Goal: Information Seeking & Learning: Learn about a topic

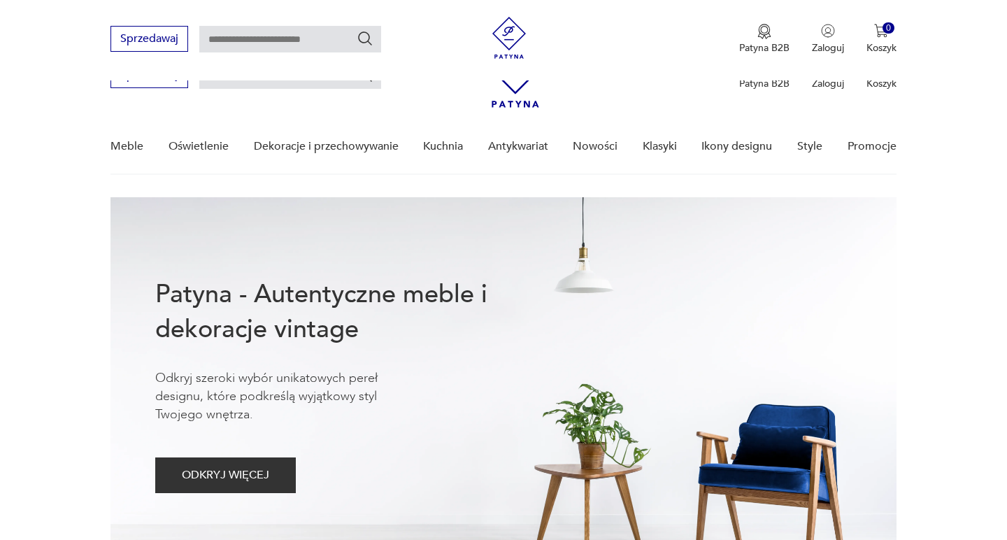
scroll to position [833, 0]
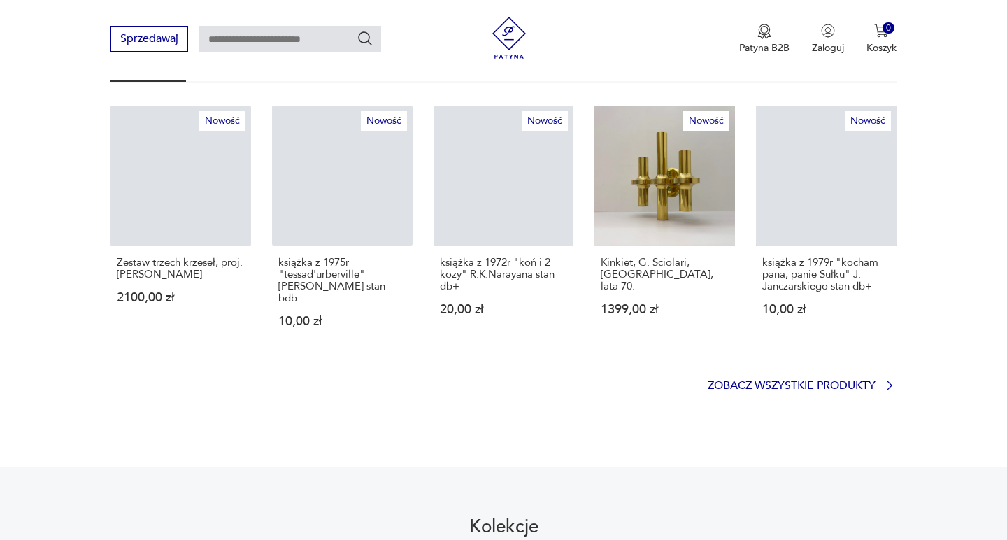
click at [809, 381] on p "Zobacz wszystkie produkty" at bounding box center [791, 385] width 168 height 9
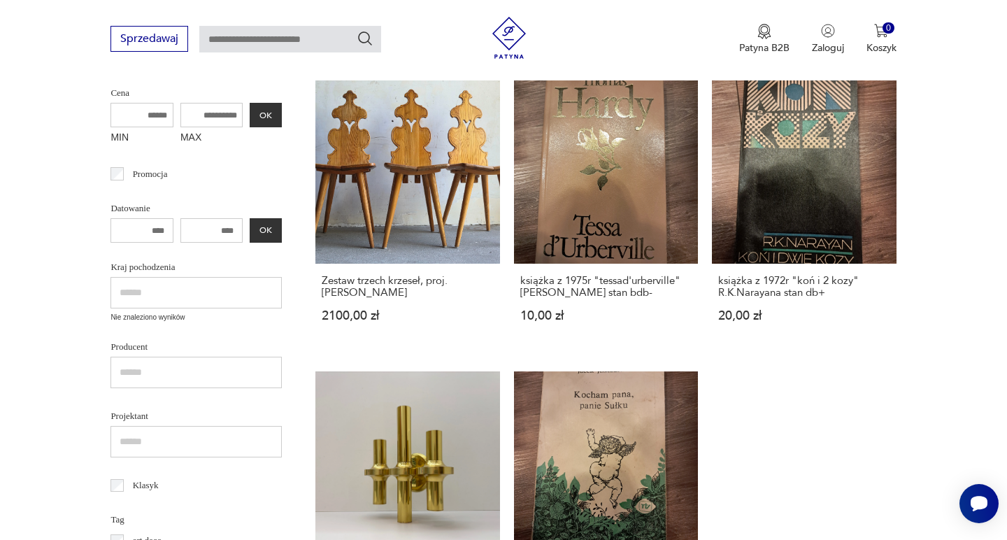
scroll to position [858, 0]
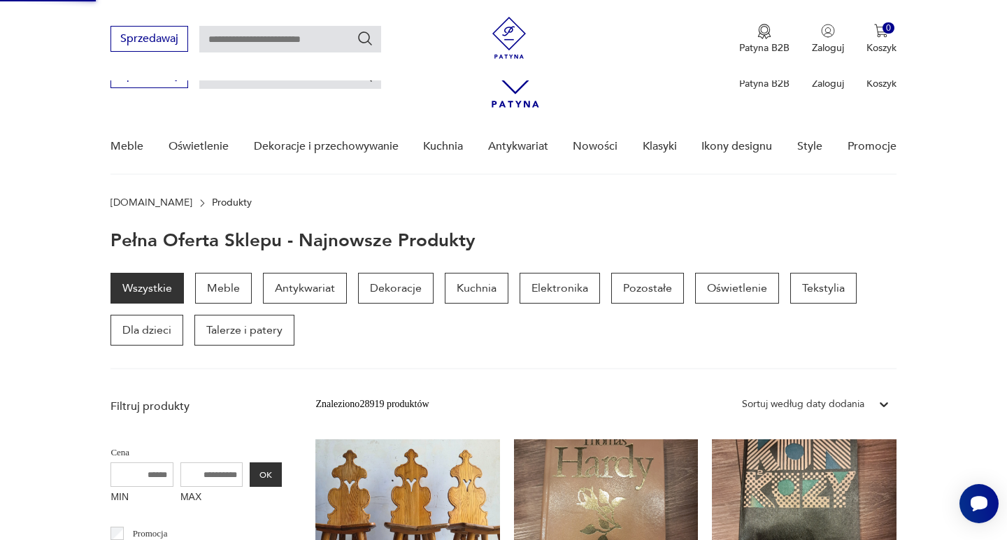
scroll to position [1201, 0]
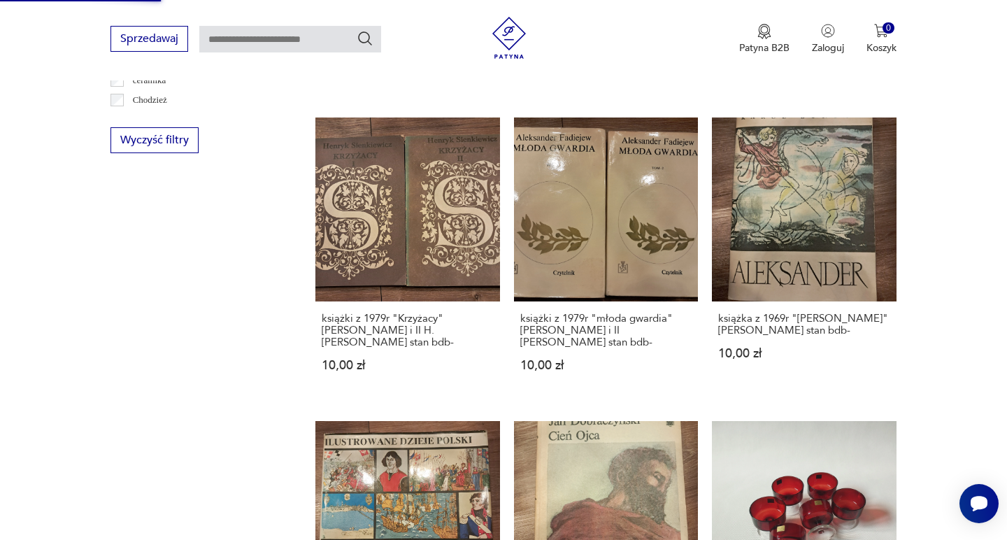
scroll to position [1158, 0]
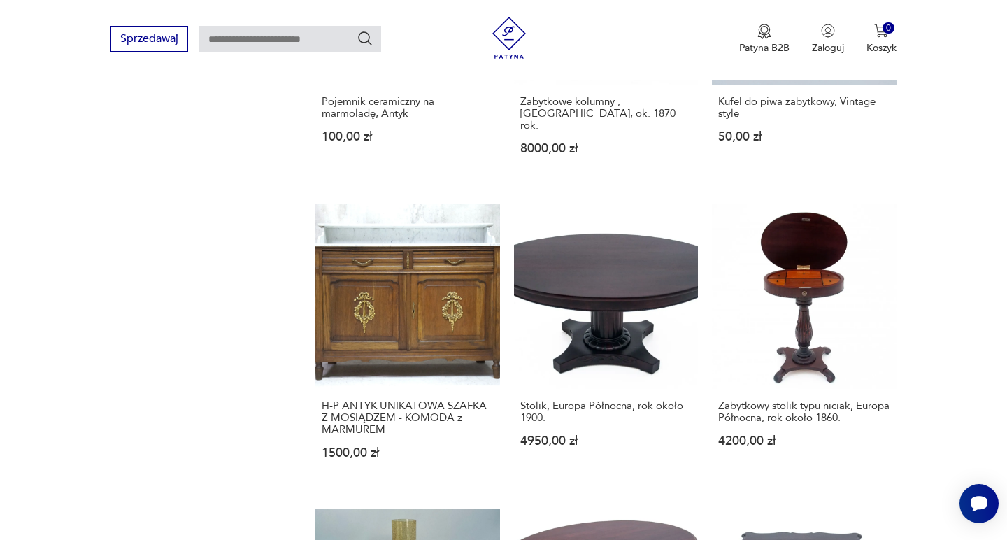
scroll to position [1006, 0]
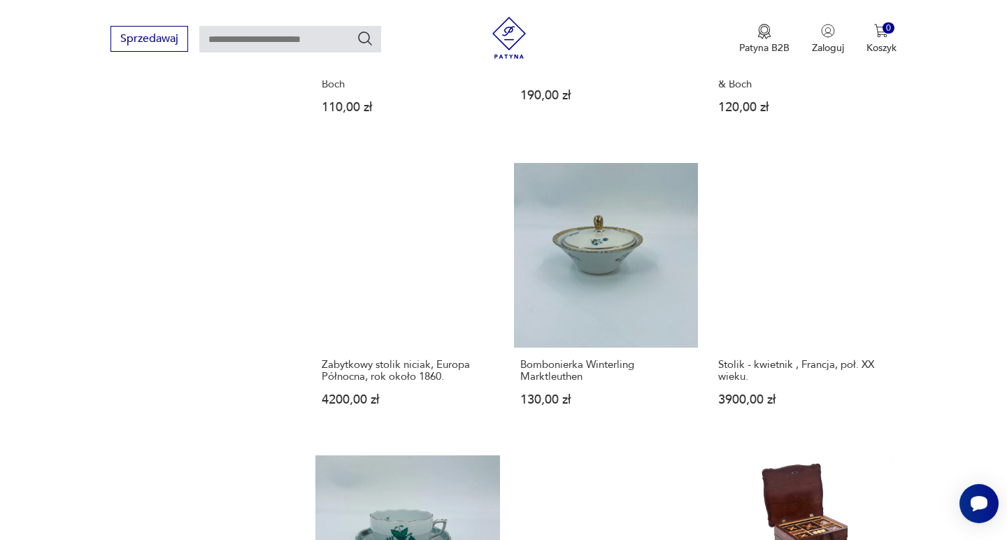
scroll to position [1260, 0]
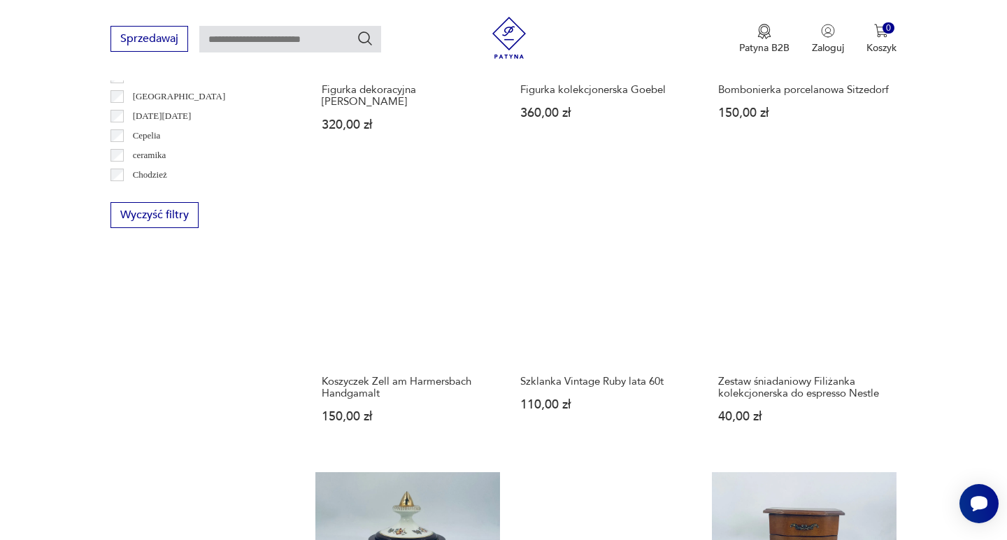
scroll to position [842, 0]
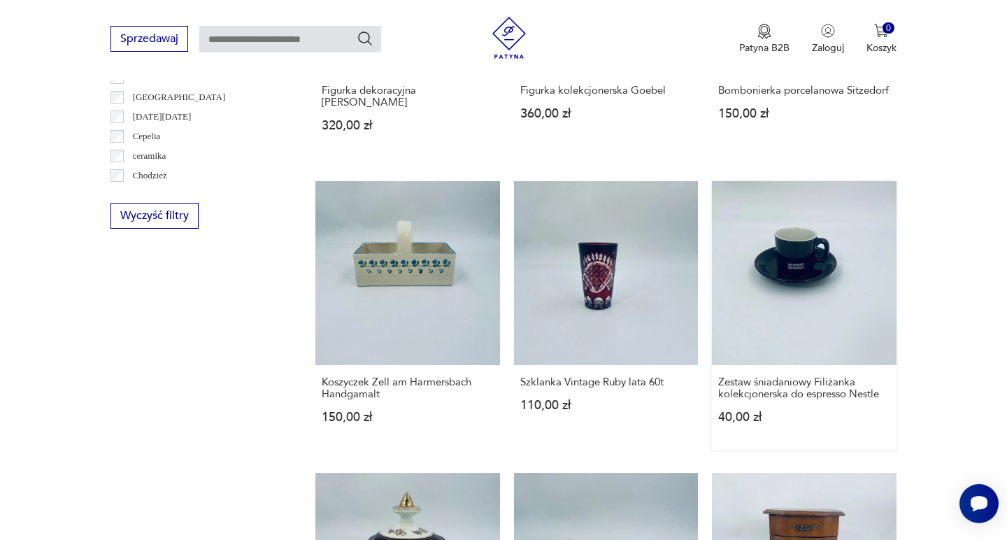
click at [712, 199] on link "Zestaw śniadaniowy Filiżanka kolekcjonerska do espresso Nestle 40,00 zł" at bounding box center [804, 315] width 184 height 269
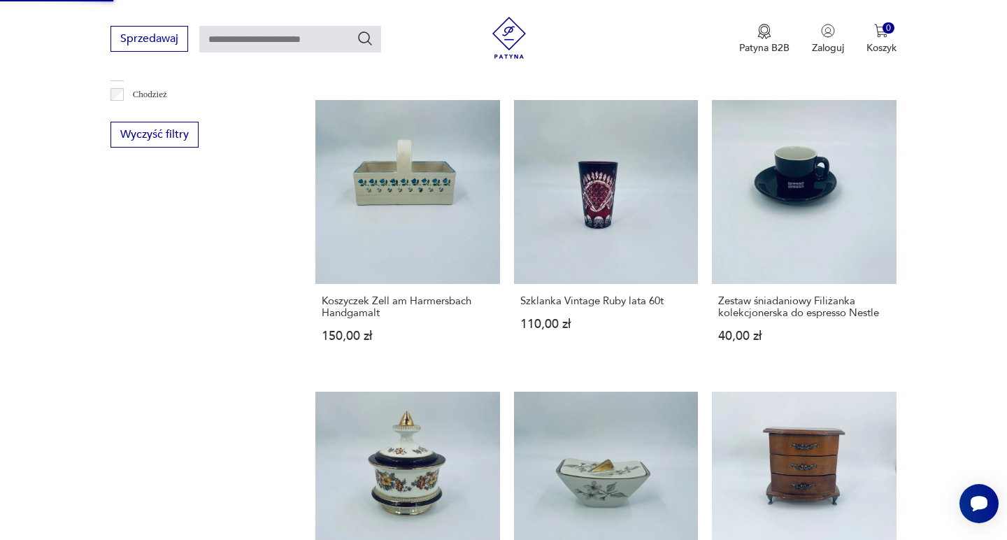
scroll to position [1163, 0]
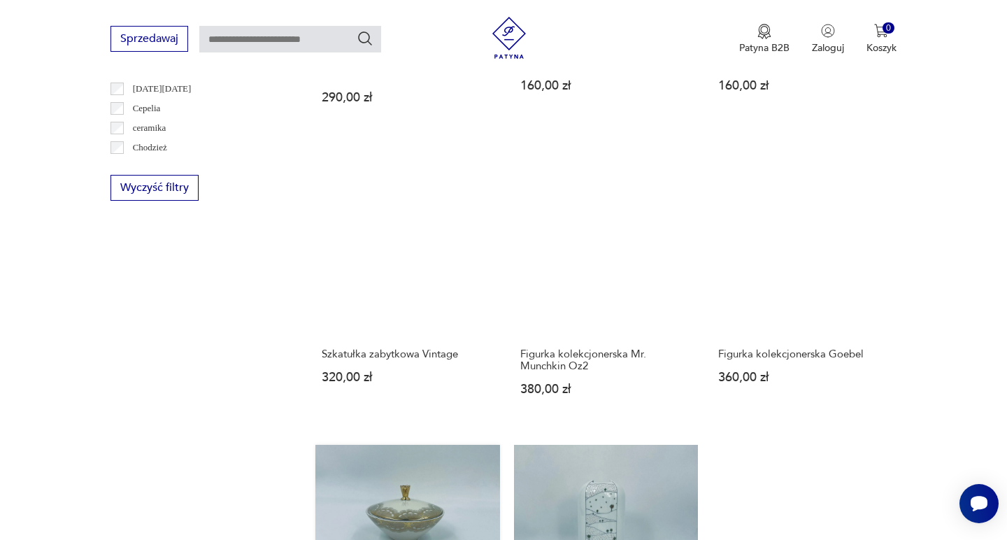
scroll to position [1105, 0]
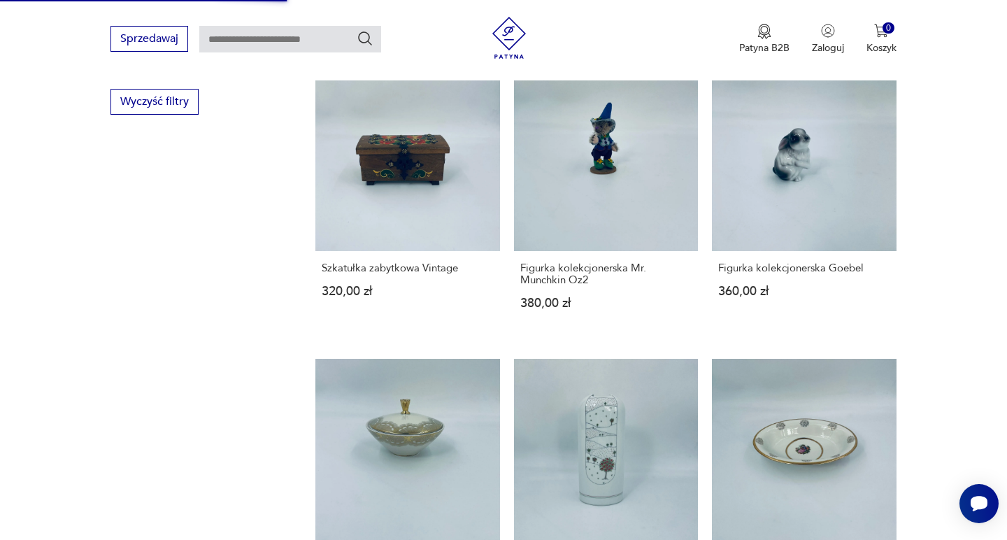
scroll to position [1019, 0]
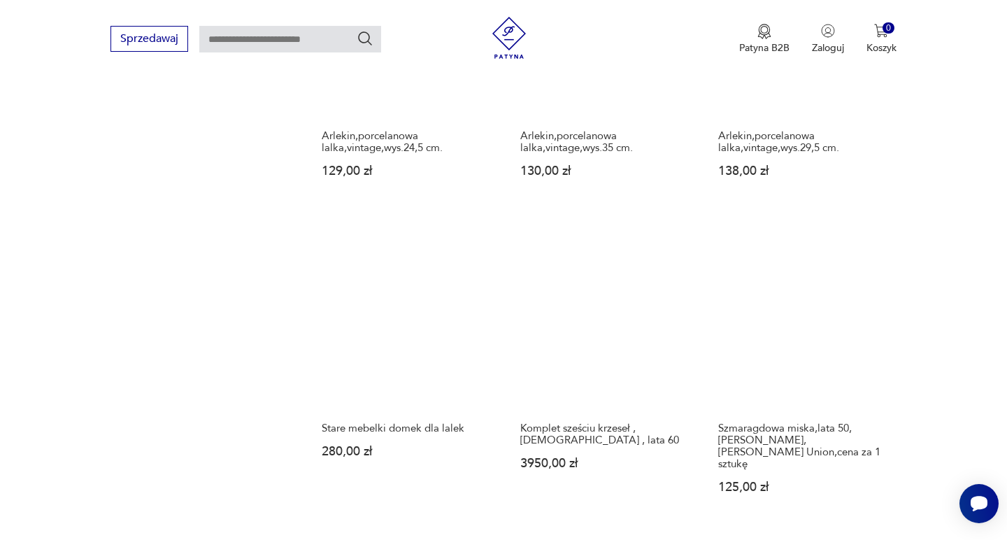
scroll to position [1174, 0]
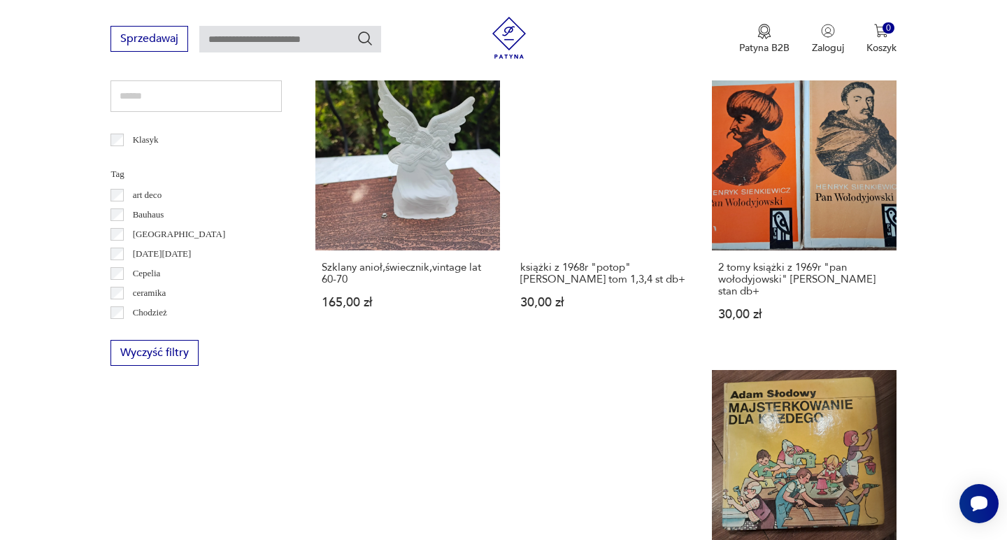
scroll to position [814, 0]
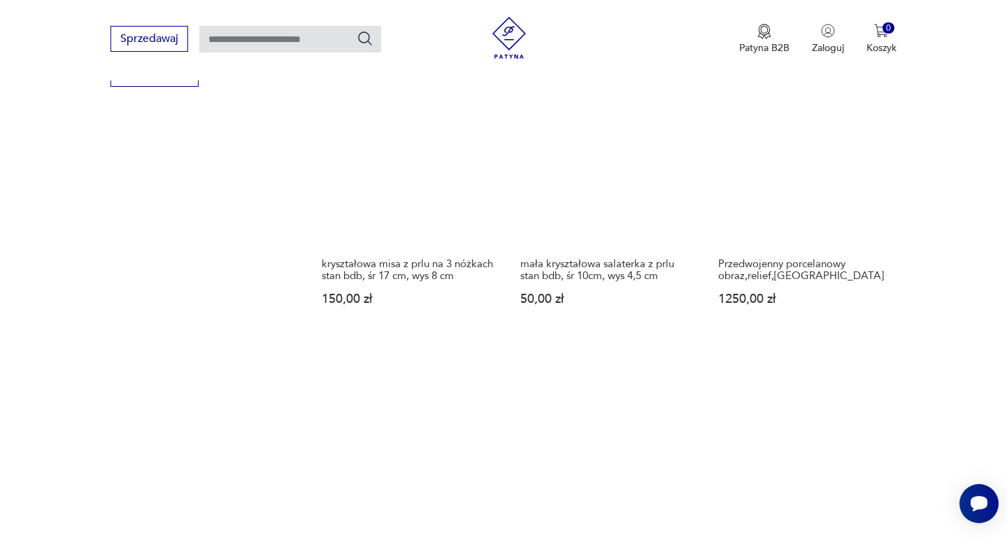
scroll to position [1155, 0]
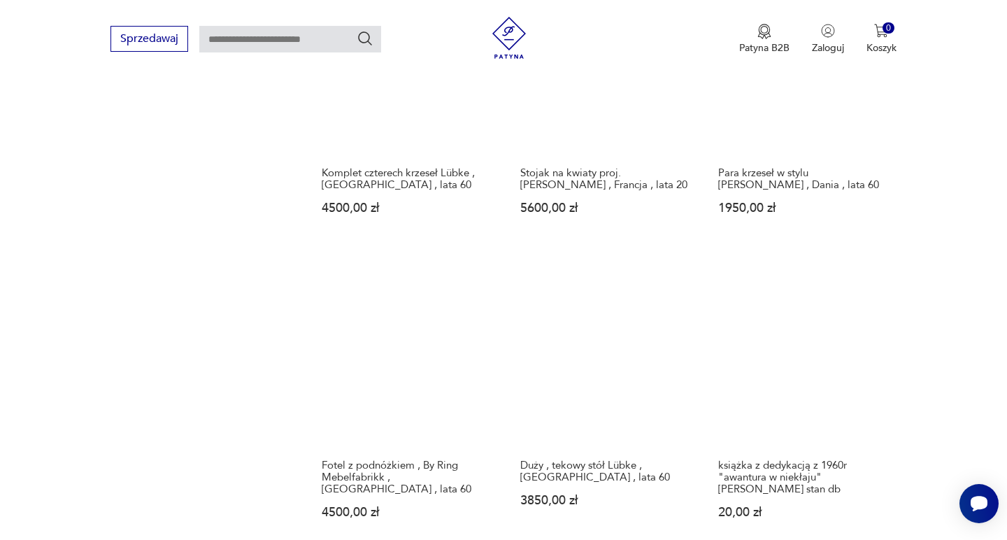
scroll to position [1122, 0]
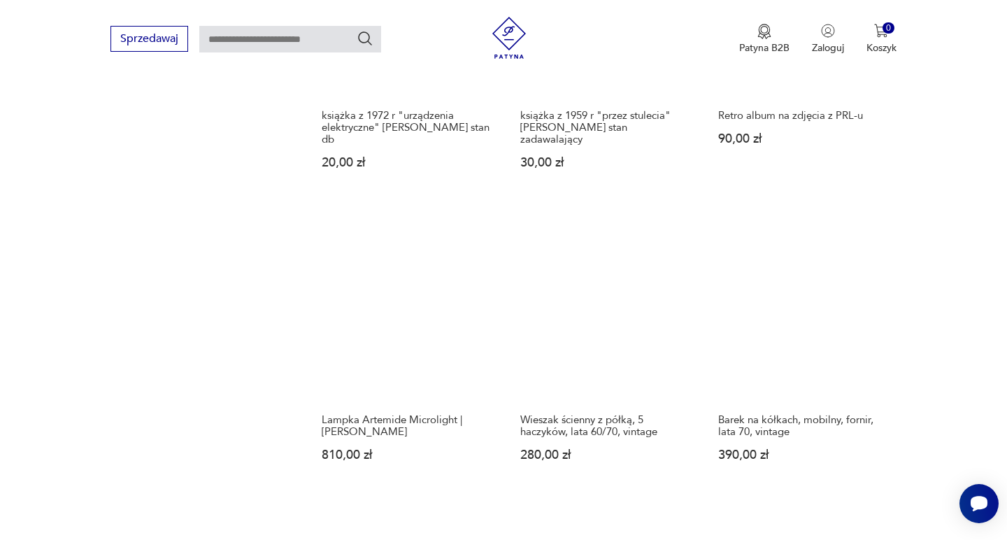
scroll to position [1125, 0]
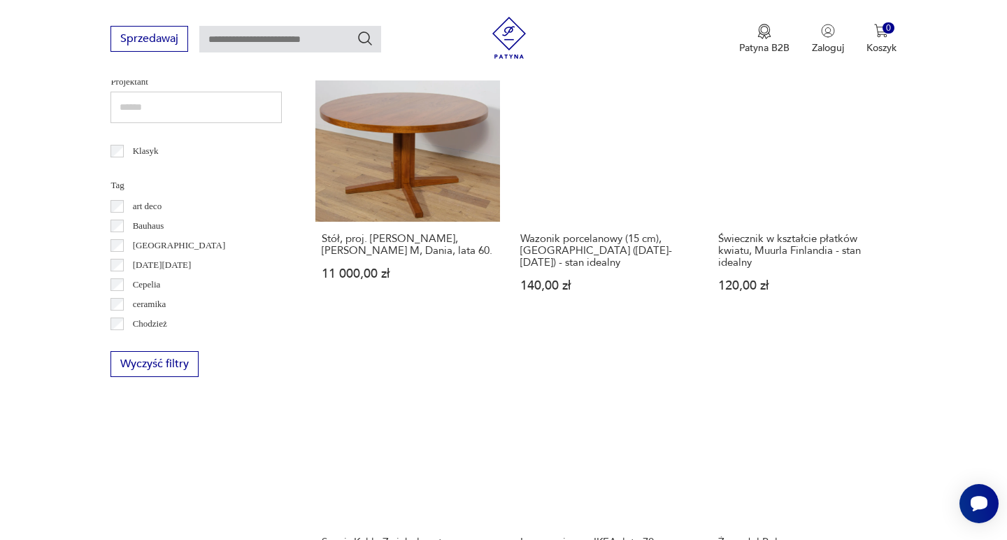
scroll to position [1205, 0]
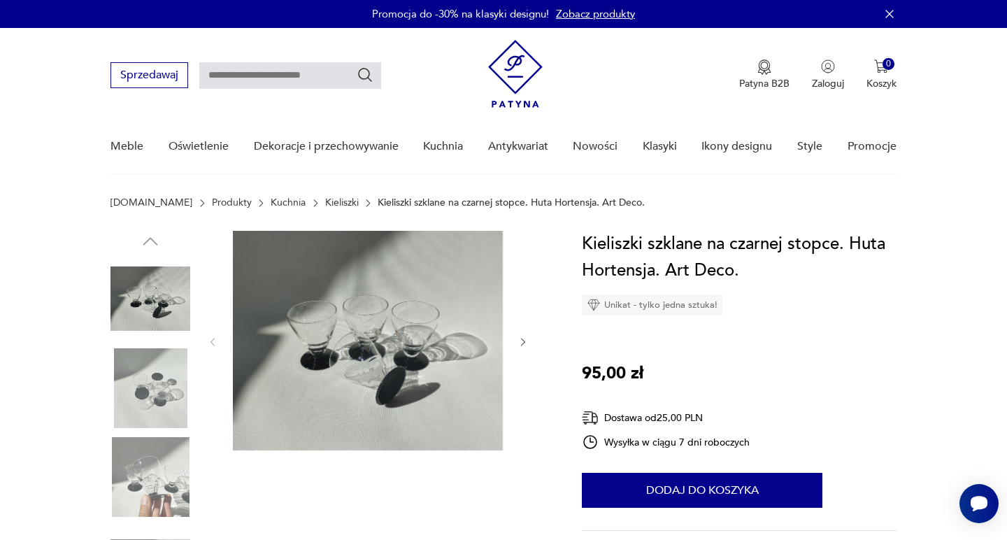
click at [163, 391] on img at bounding box center [150, 388] width 80 height 80
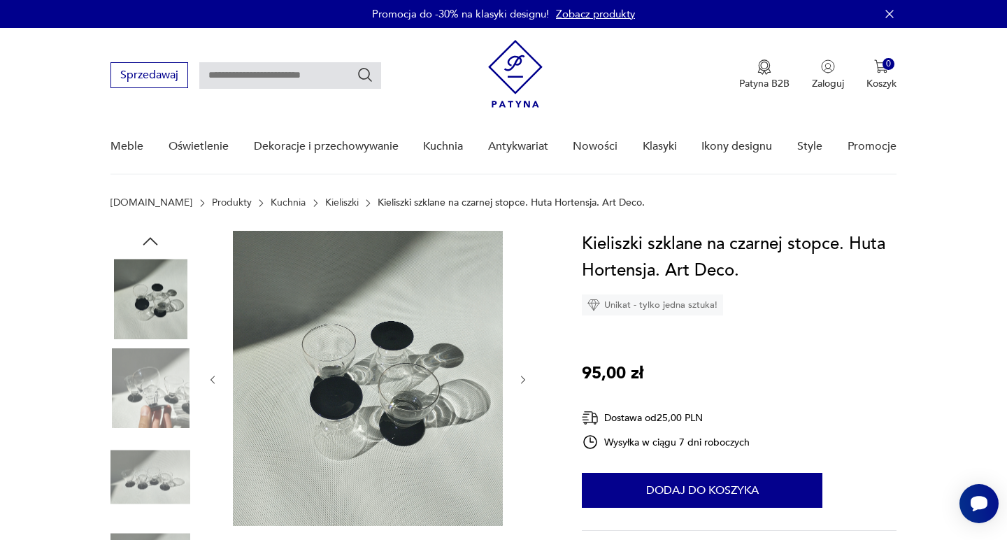
click at [156, 408] on img at bounding box center [150, 388] width 80 height 80
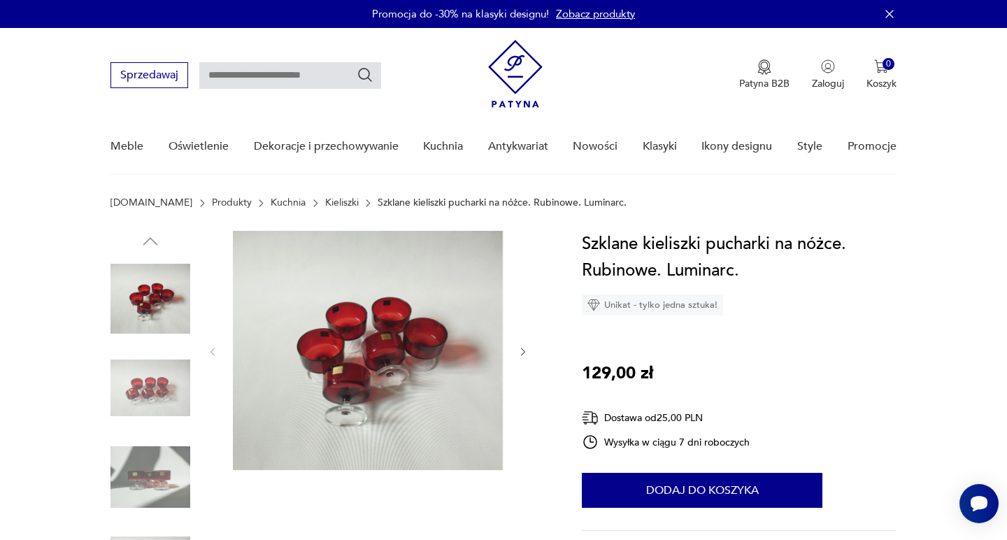
click at [519, 352] on icon "button" at bounding box center [523, 352] width 12 height 12
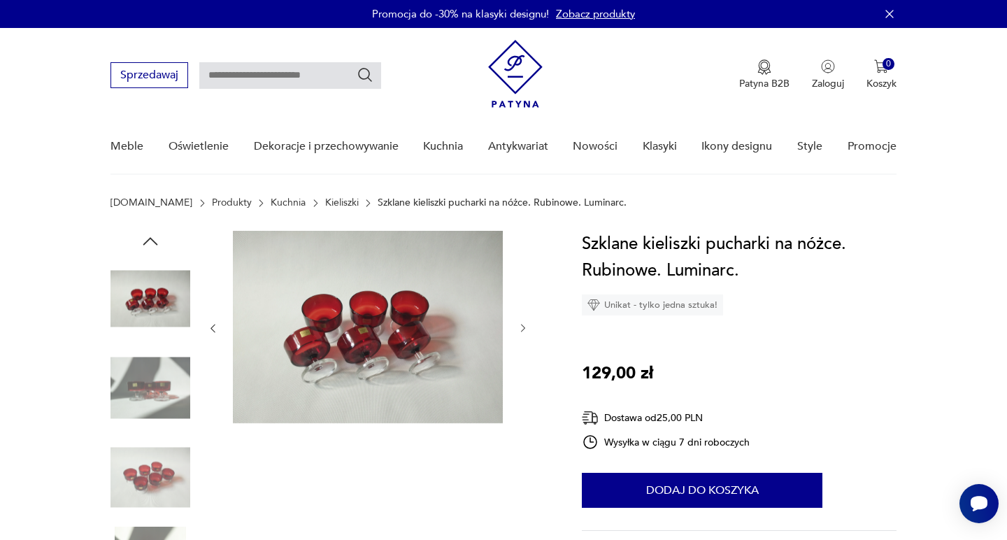
click at [519, 352] on div at bounding box center [368, 328] width 322 height 195
click at [148, 475] on img at bounding box center [150, 477] width 80 height 80
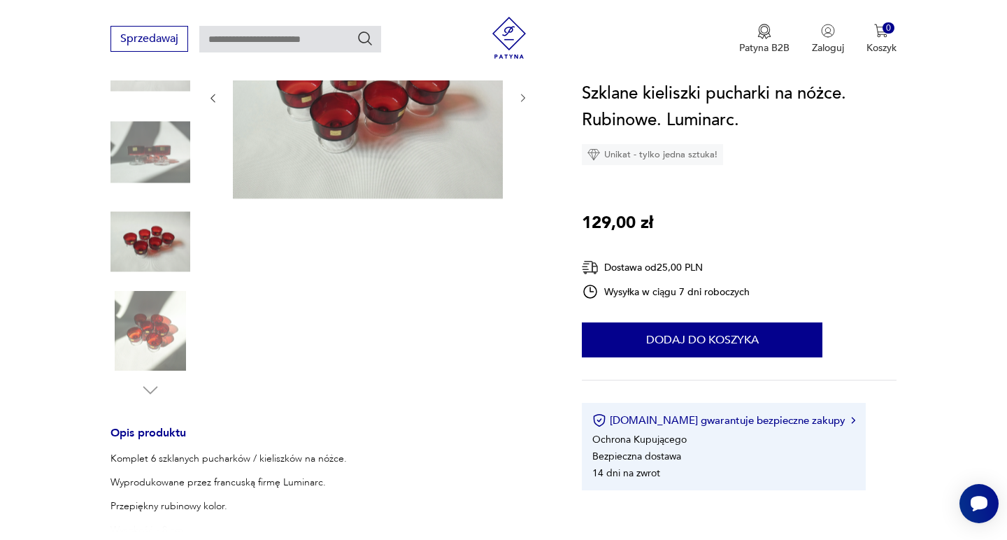
scroll to position [254, 0]
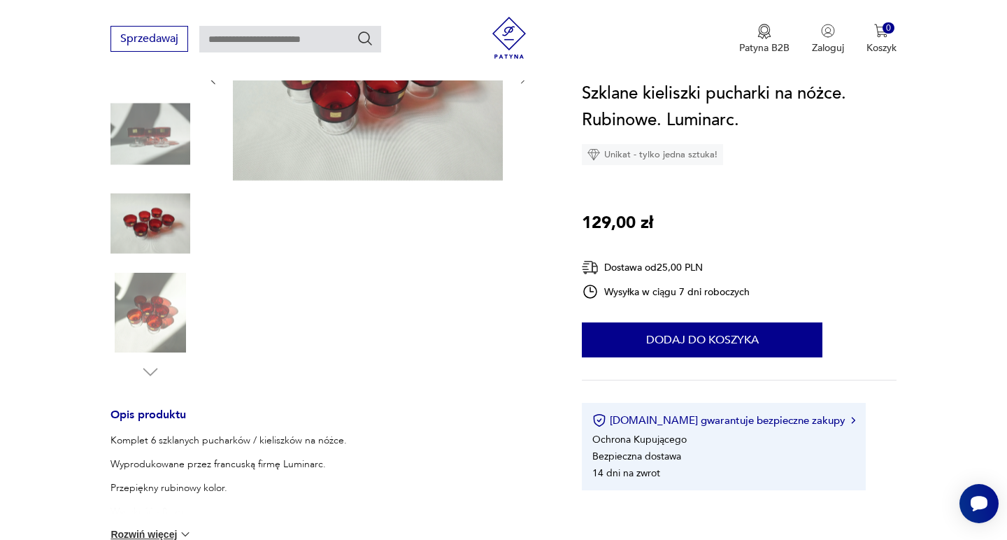
click at [151, 343] on img at bounding box center [150, 313] width 80 height 80
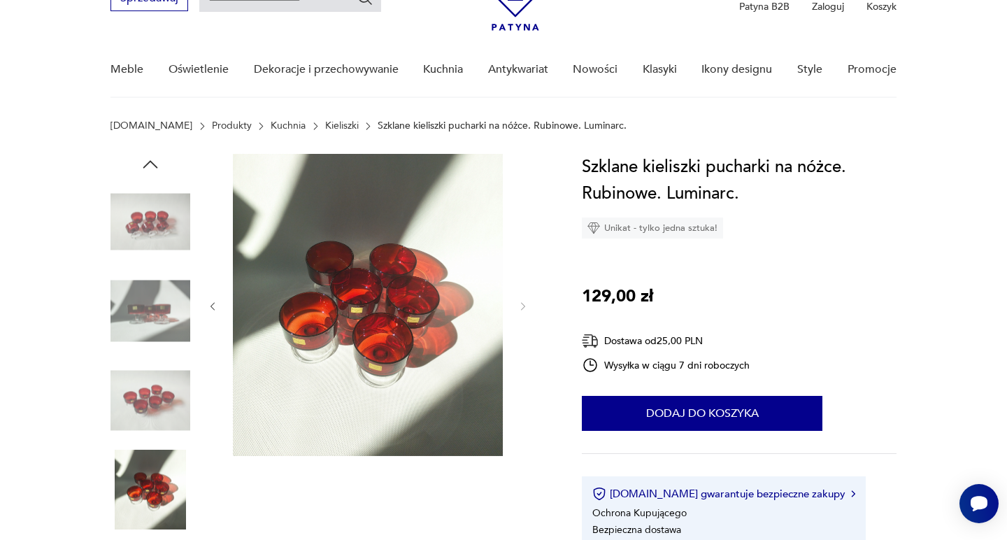
scroll to position [72, 0]
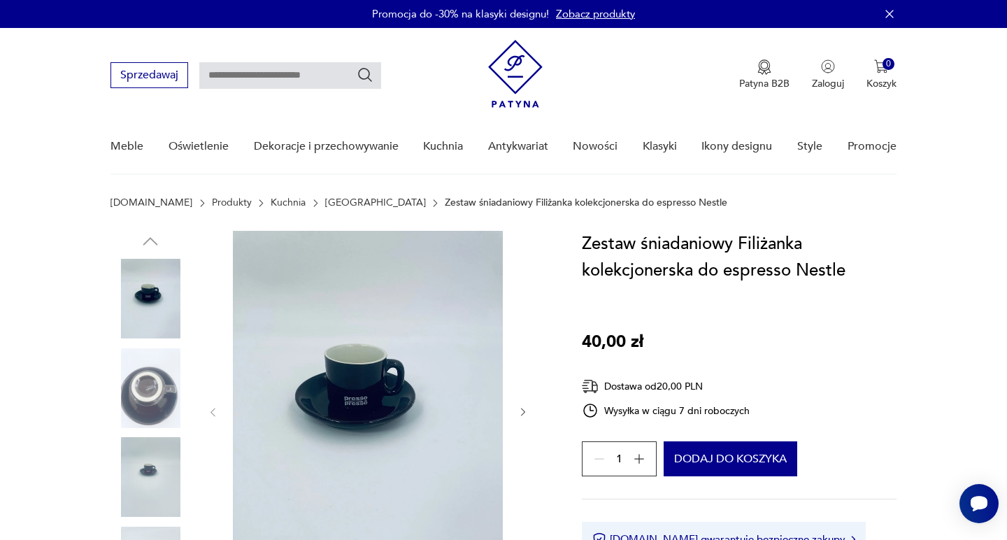
click at [523, 410] on icon "button" at bounding box center [523, 412] width 4 height 8
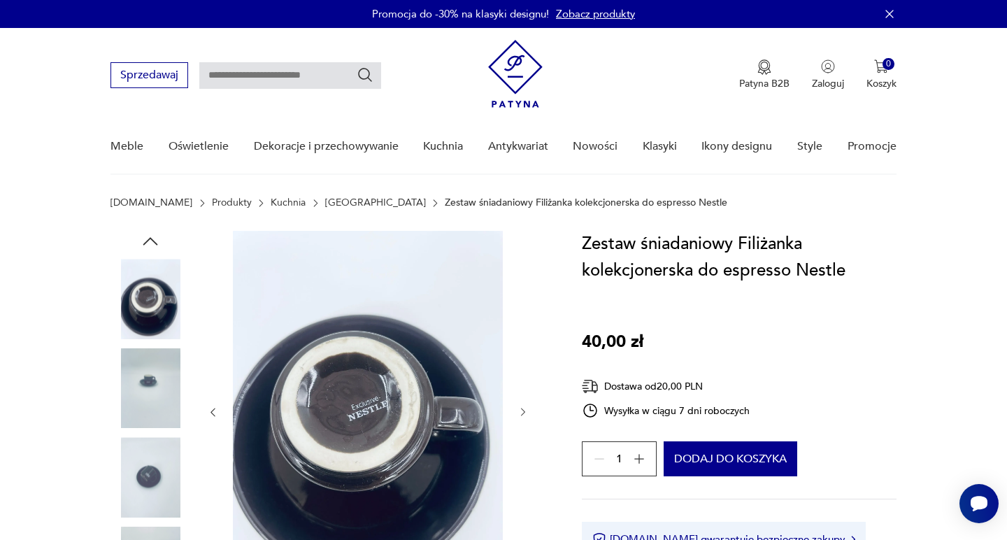
click at [523, 410] on icon "button" at bounding box center [523, 412] width 4 height 8
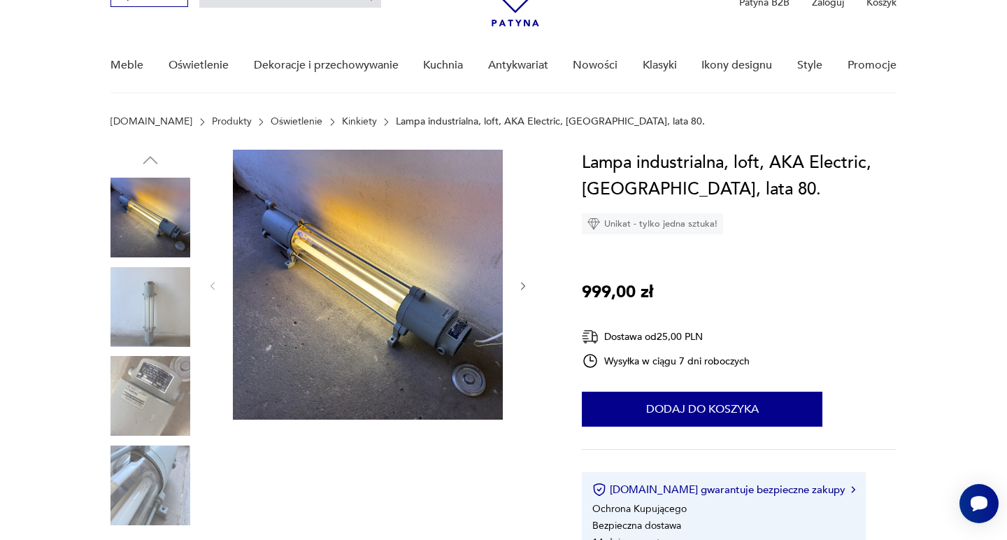
scroll to position [89, 0]
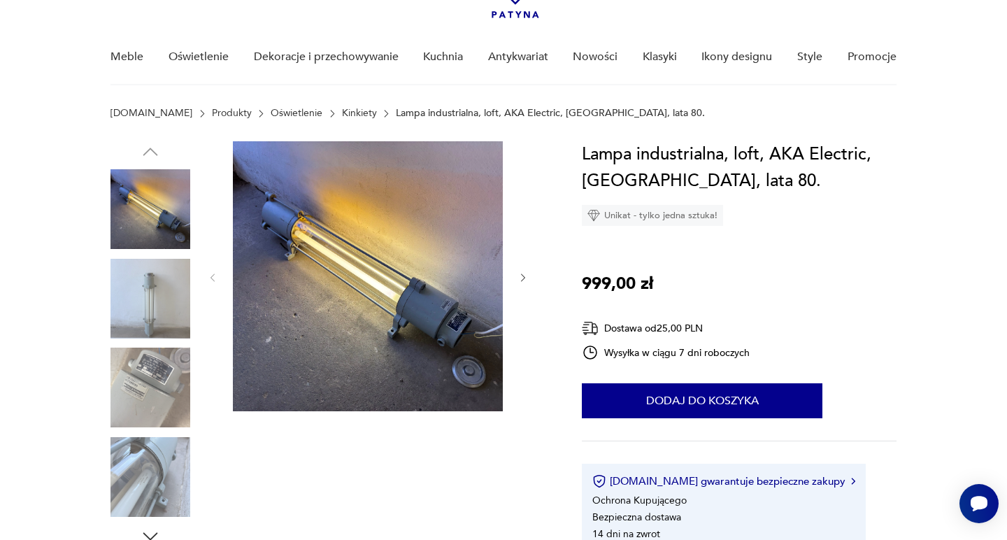
click at [522, 279] on icon "button" at bounding box center [523, 278] width 12 height 12
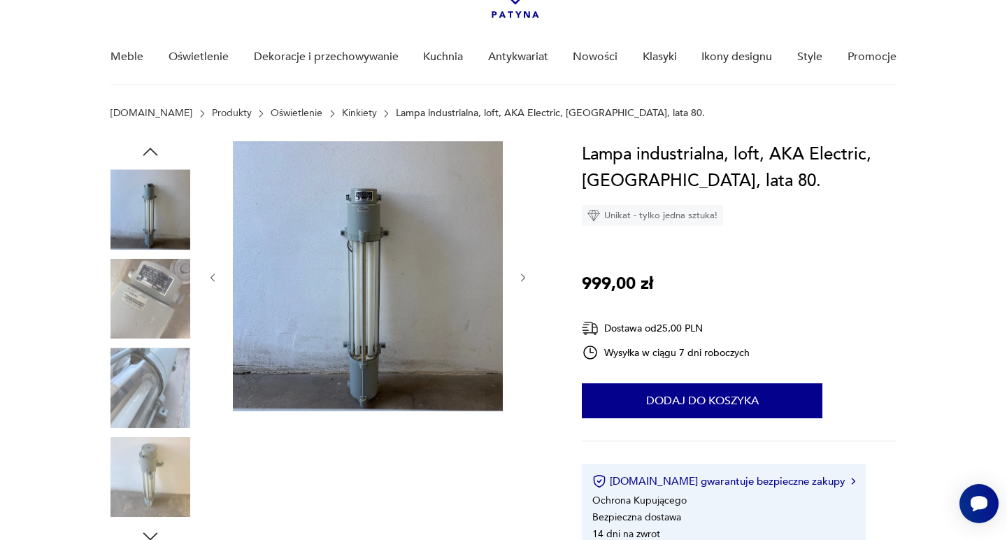
click at [522, 279] on icon "button" at bounding box center [523, 278] width 12 height 12
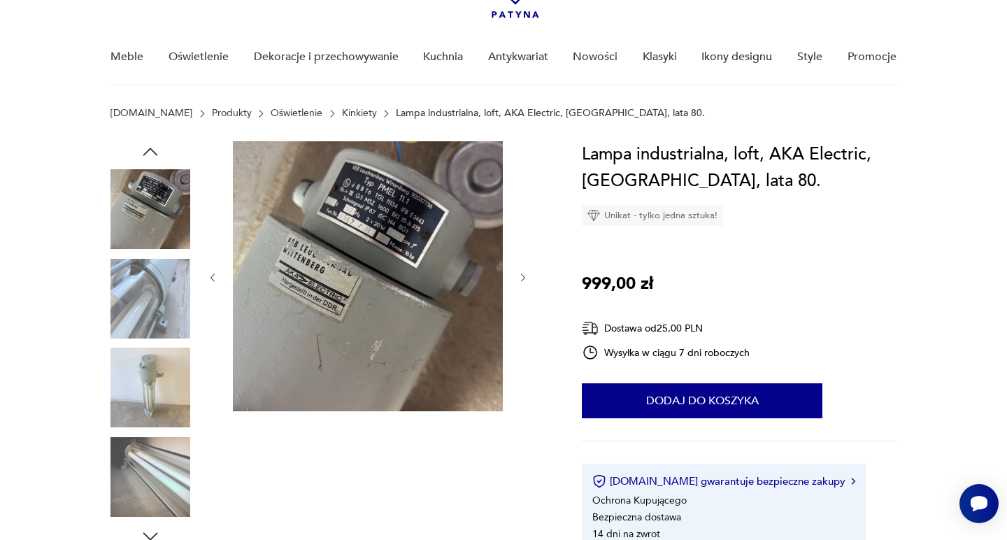
click at [522, 279] on icon "button" at bounding box center [523, 278] width 12 height 12
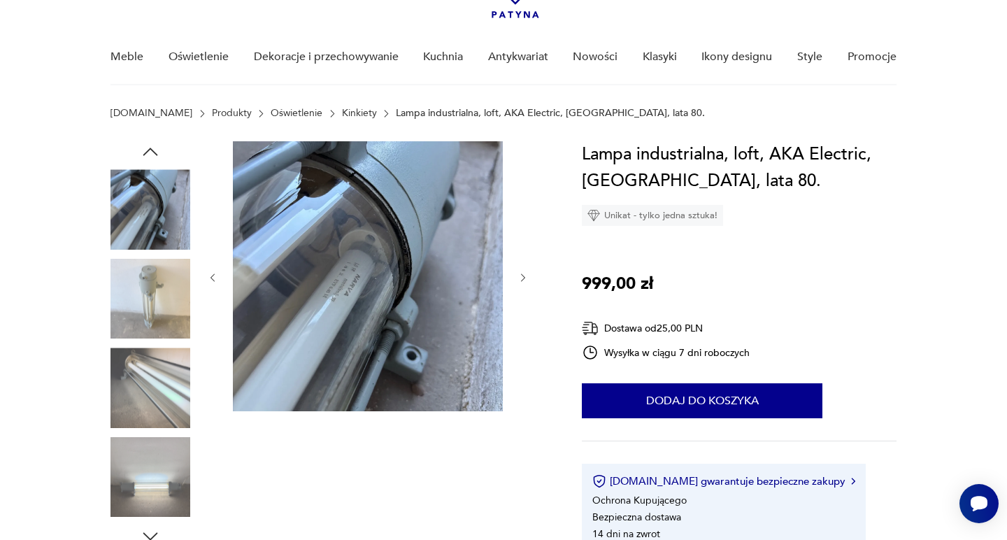
click at [522, 279] on icon "button" at bounding box center [523, 278] width 12 height 12
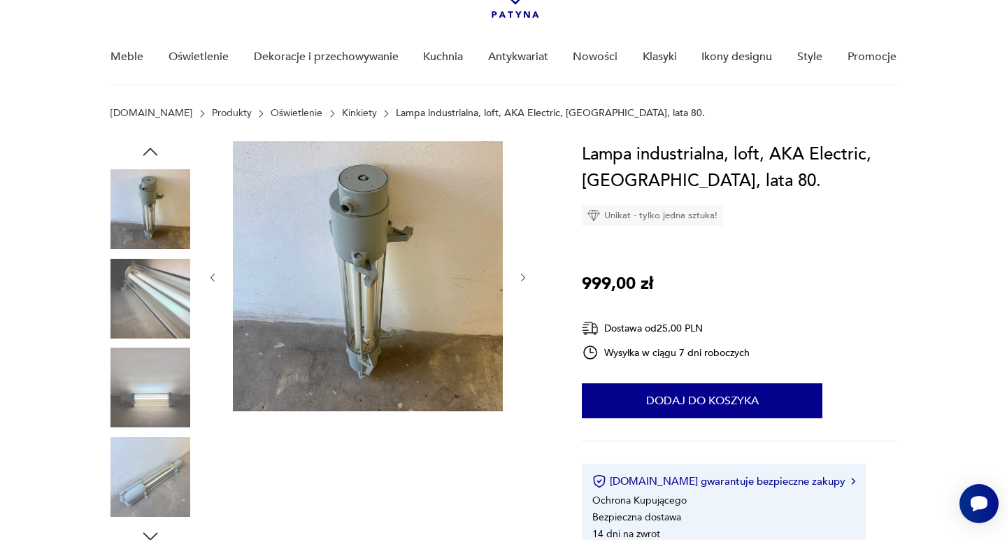
click at [522, 279] on icon "button" at bounding box center [523, 278] width 12 height 12
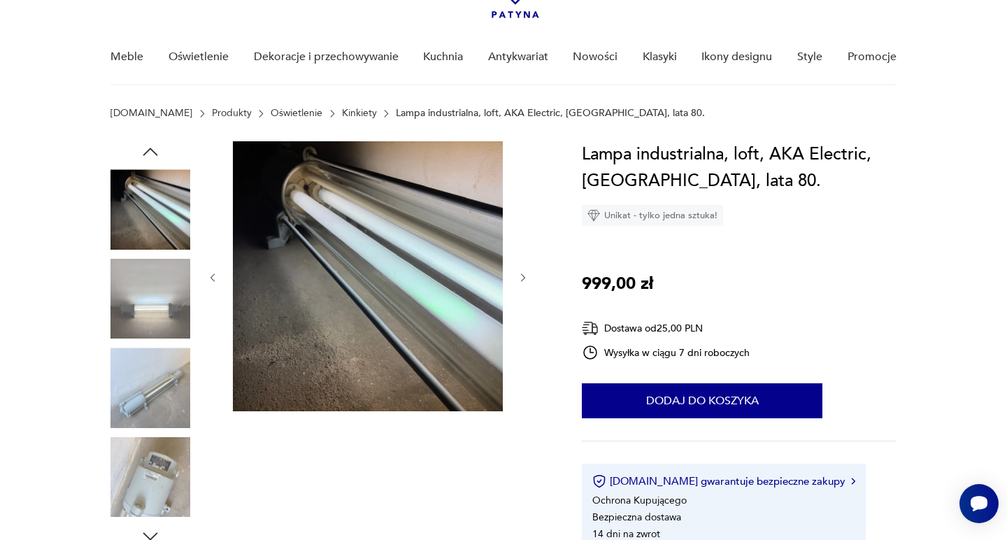
click at [522, 279] on icon "button" at bounding box center [523, 278] width 12 height 12
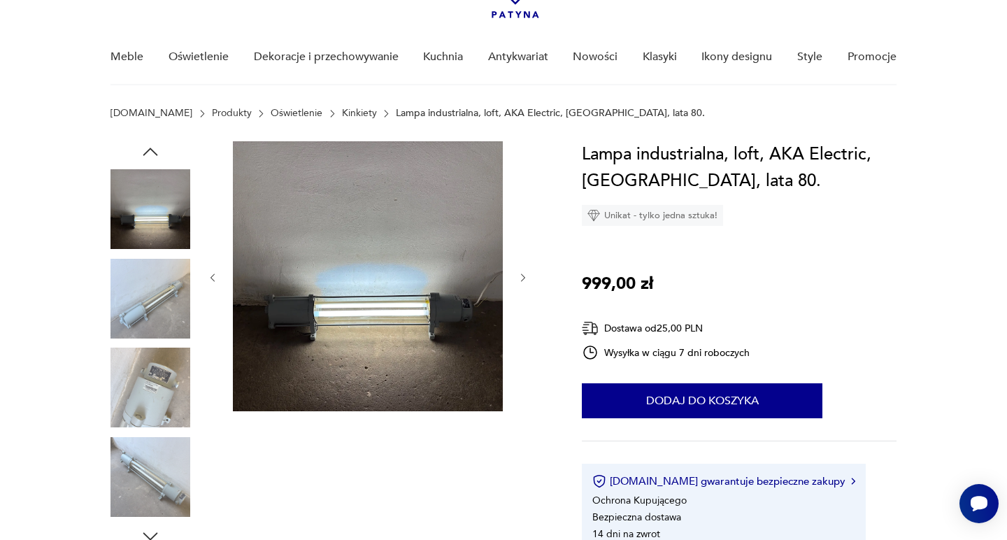
click at [522, 279] on icon "button" at bounding box center [523, 278] width 12 height 12
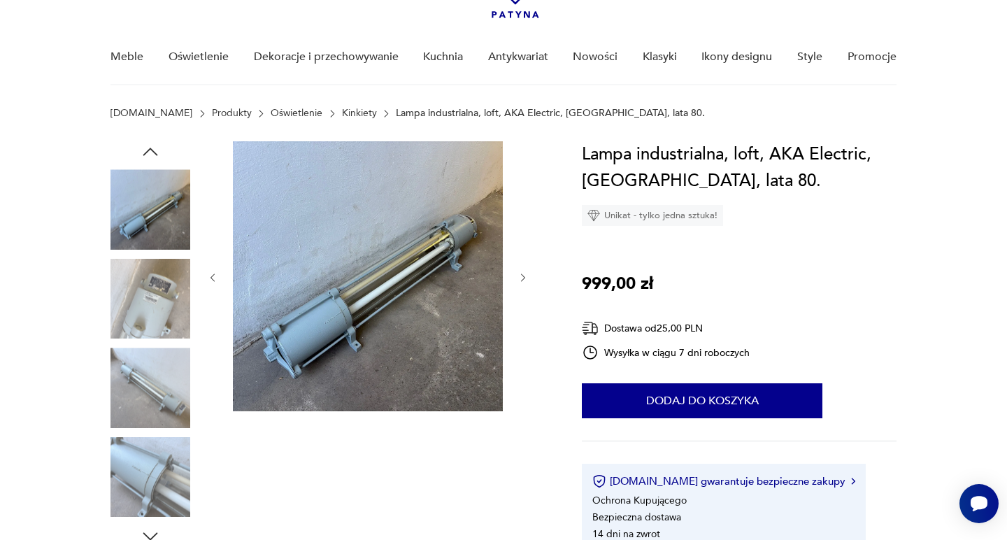
click at [522, 279] on icon "button" at bounding box center [523, 278] width 12 height 12
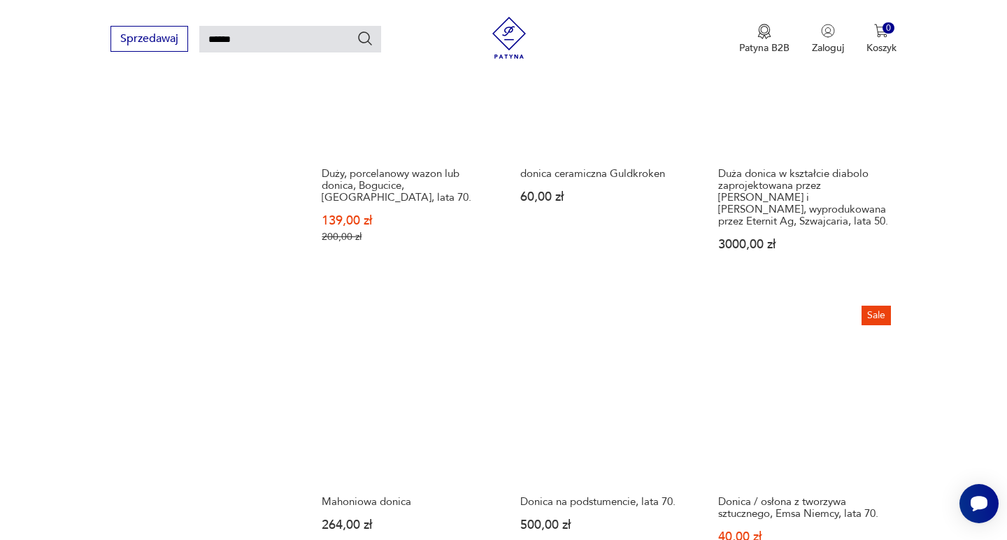
scroll to position [975, 0]
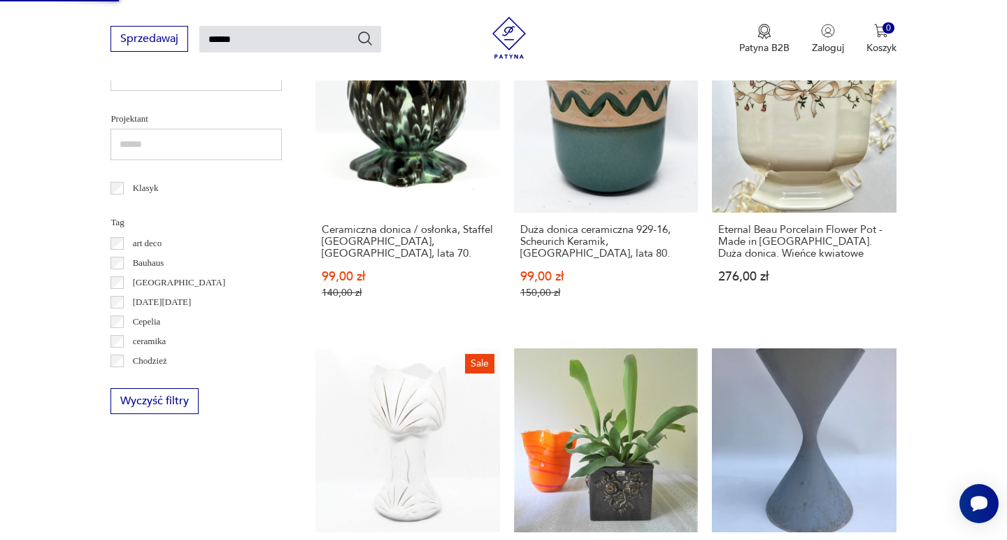
scroll to position [984, 0]
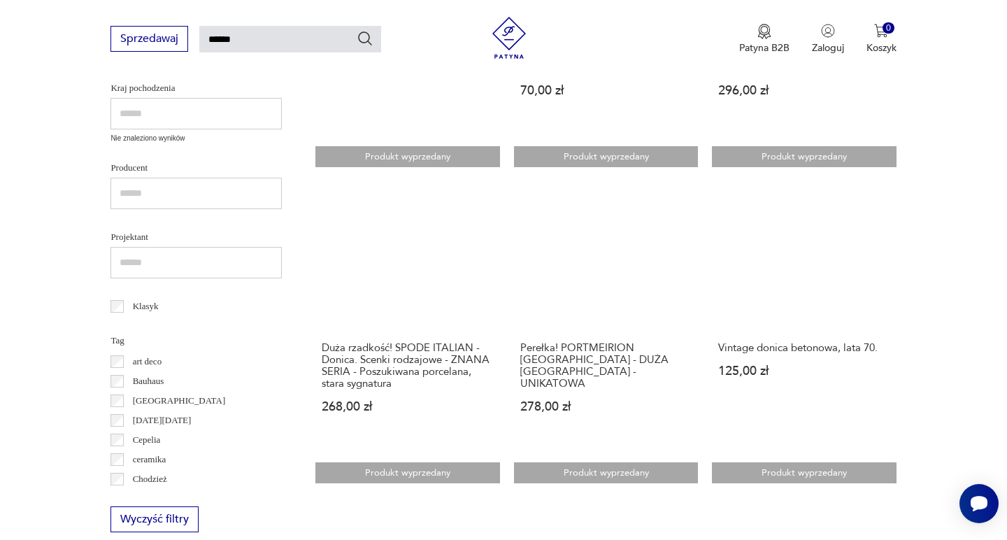
scroll to position [554, 0]
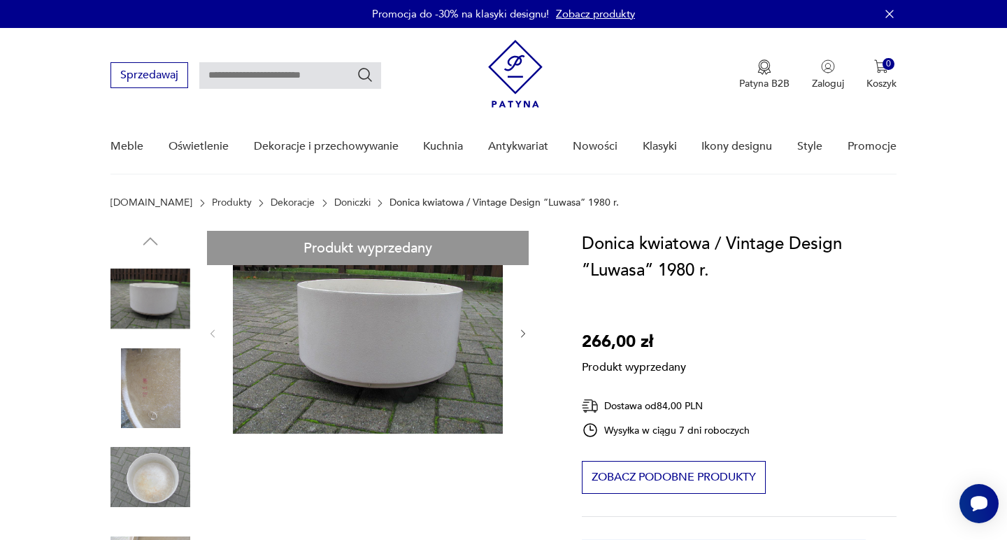
click at [606, 275] on h1 "Donica kwiatowa / Vintage Design ”Luwasa” 1980 r." at bounding box center [739, 257] width 314 height 53
copy h1 "Luwasa"
